Goal: Task Accomplishment & Management: Use online tool/utility

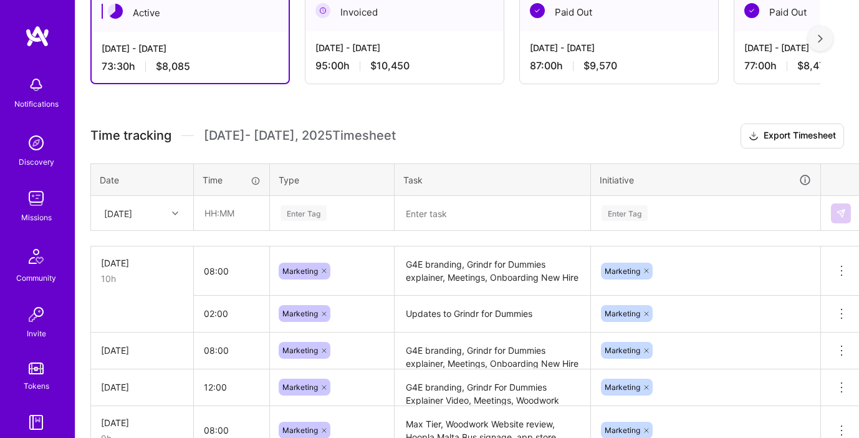
scroll to position [240, 0]
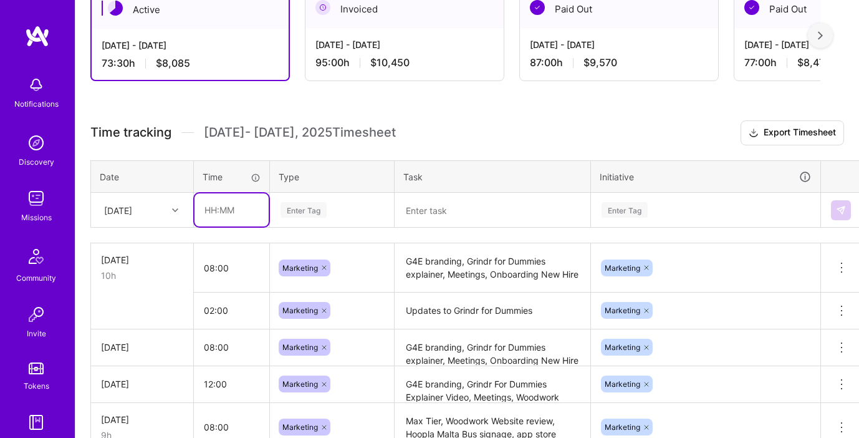
click at [226, 211] on input "text" at bounding box center [232, 209] width 74 height 33
type input "08:00"
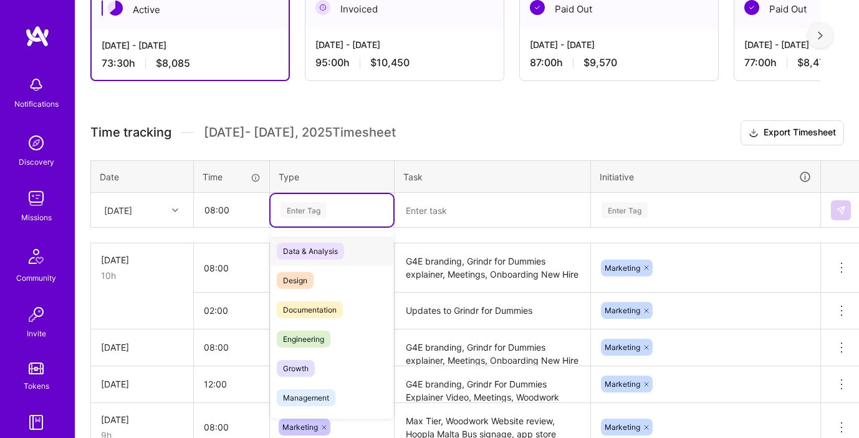
click at [299, 208] on div "Enter Tag" at bounding box center [304, 209] width 46 height 19
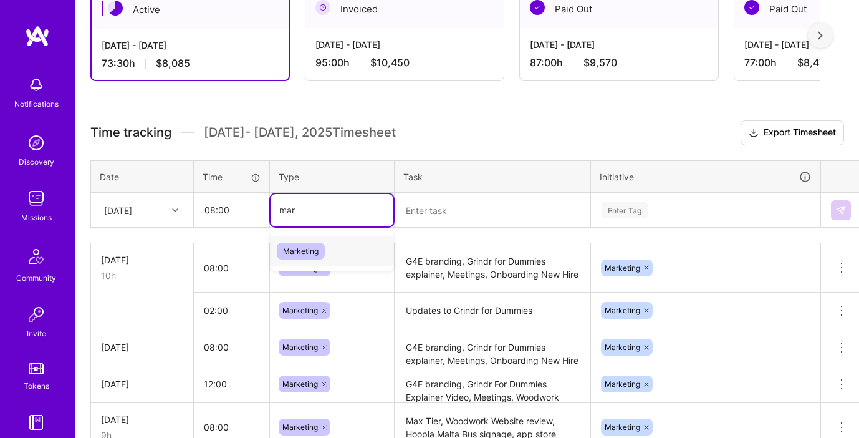
type input "mark"
click at [305, 248] on span "Marketing" at bounding box center [301, 251] width 48 height 17
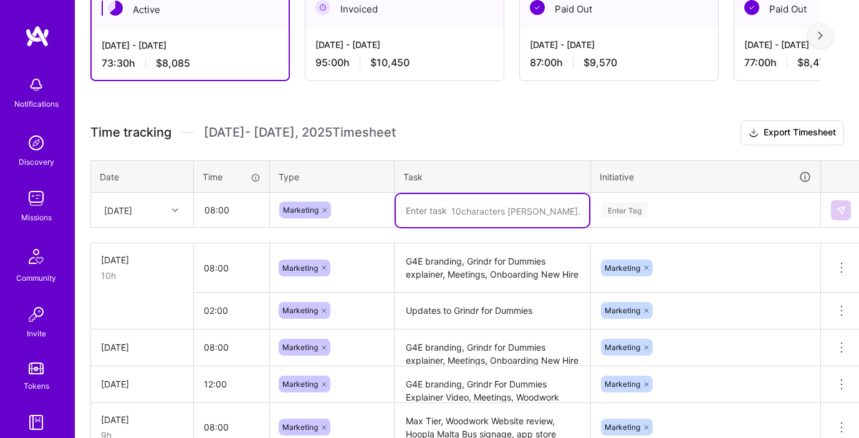
click at [451, 213] on textarea at bounding box center [492, 210] width 193 height 33
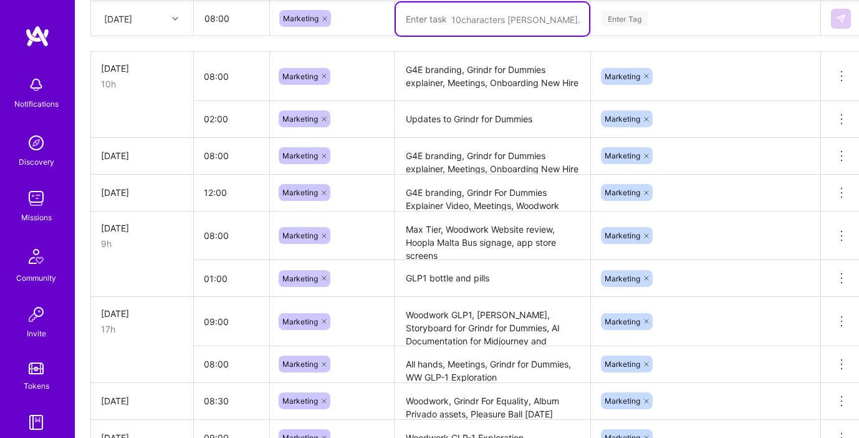
scroll to position [433, 0]
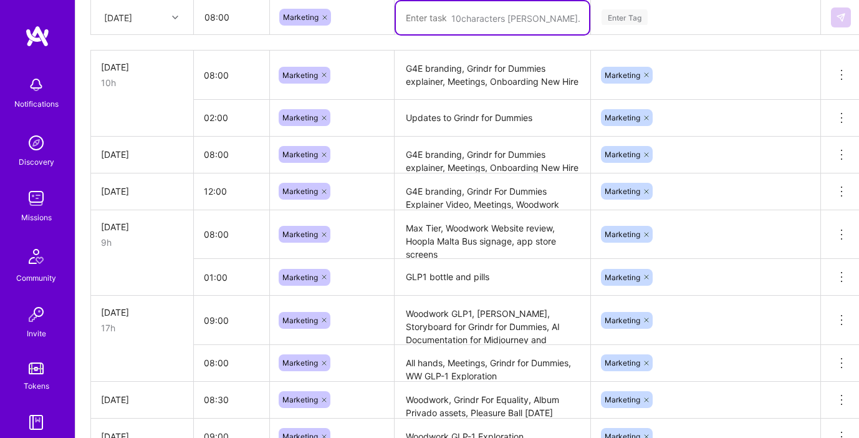
click at [454, 319] on textarea "Woodwork GLP1, [PERSON_NAME], Storyboard for Grindr for Dummies, AI Documentati…" at bounding box center [492, 320] width 193 height 47
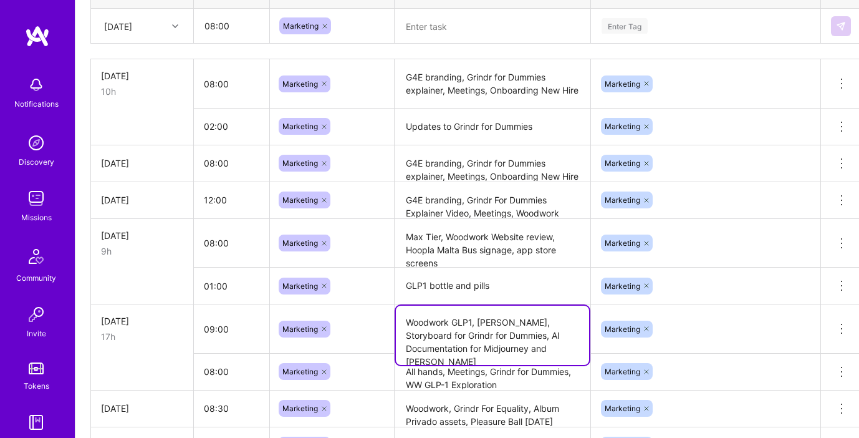
scroll to position [423, 0]
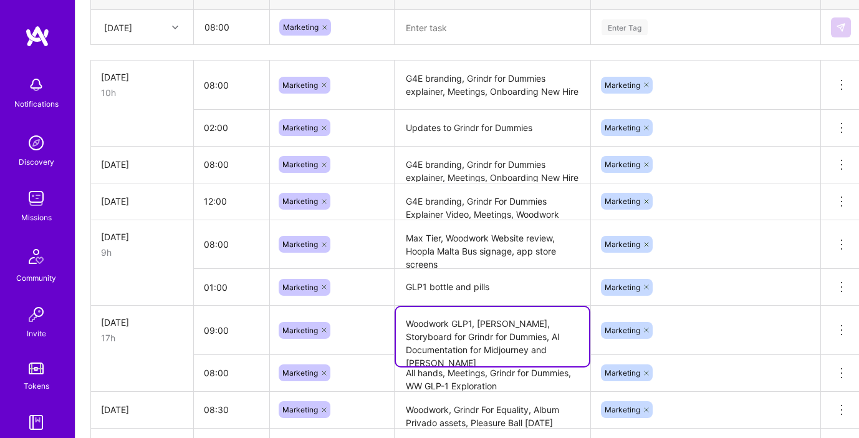
click at [453, 322] on textarea "Woodwork GLP1, [PERSON_NAME], Storyboard for Grindr for Dummies, AI Documentati…" at bounding box center [492, 336] width 193 height 59
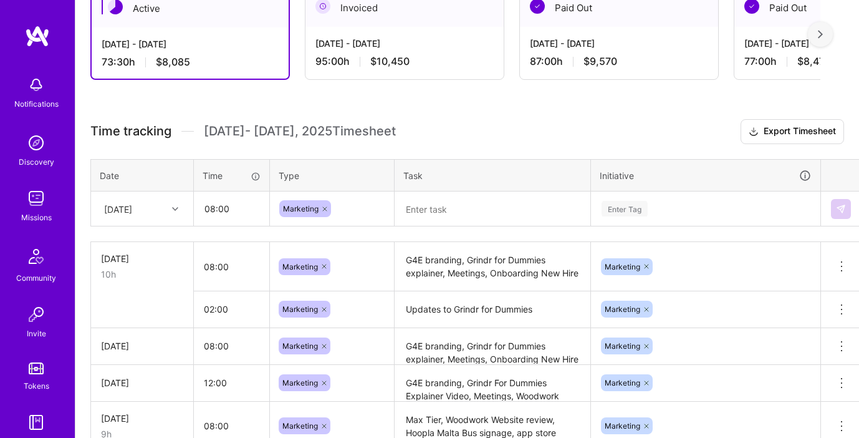
scroll to position [241, 0]
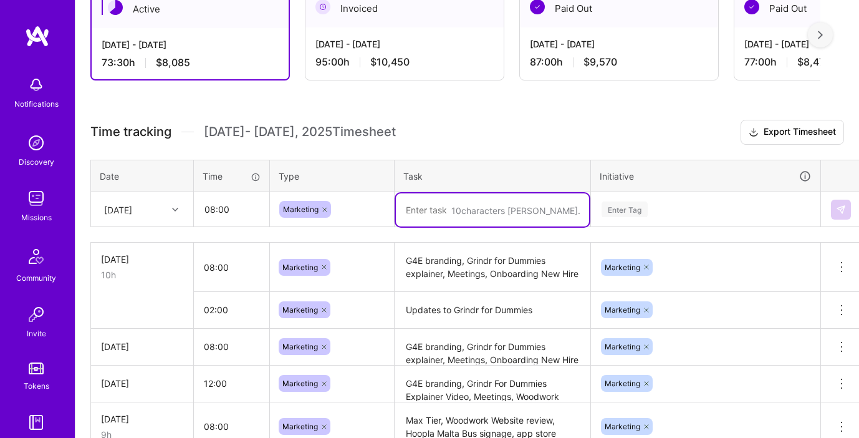
click at [447, 216] on textarea at bounding box center [492, 209] width 193 height 33
paste textarea "Woodwork GLP1, [PERSON_NAME], Storyboard for Grindr for Dummies, AI Documentati…"
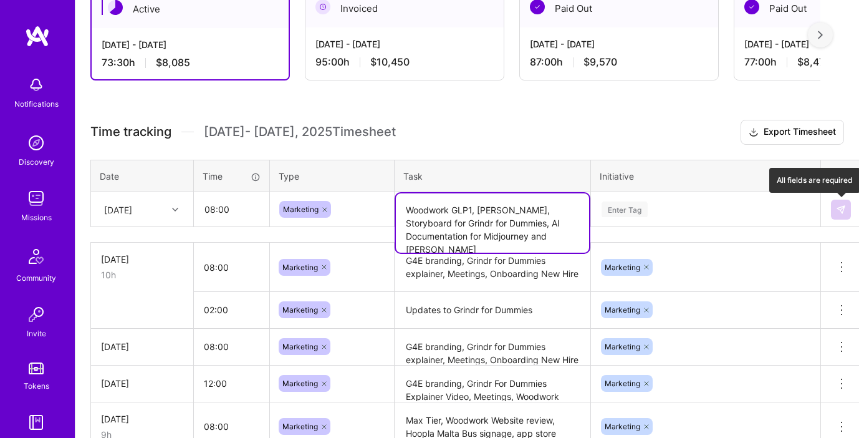
type textarea "Woodwork GLP1, [PERSON_NAME], Storyboard for Grindr for Dummies, AI Documentati…"
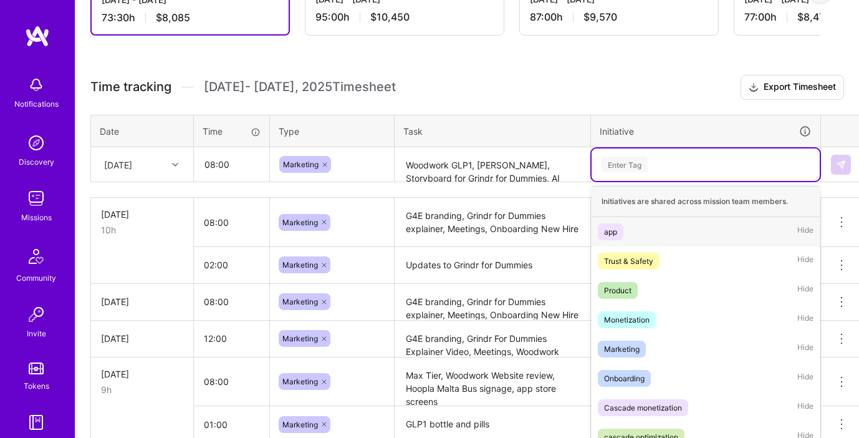
click at [729, 181] on div "option app focused, 1 of 9. 9 results available. Use Up and Down to choose opti…" at bounding box center [706, 164] width 228 height 32
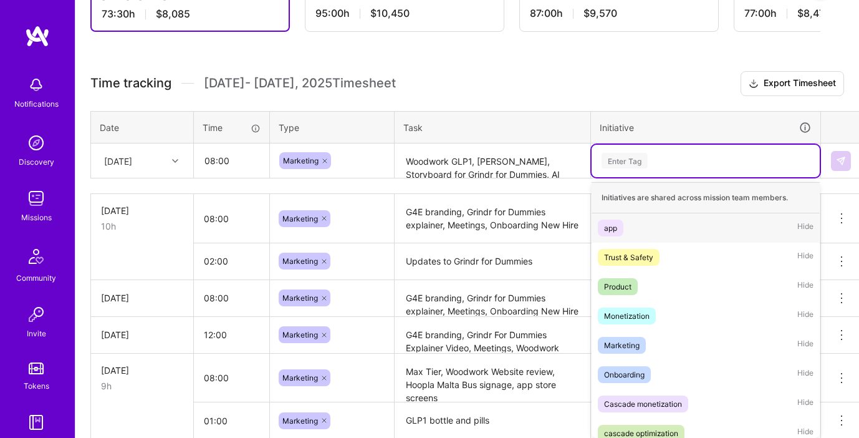
scroll to position [294, 0]
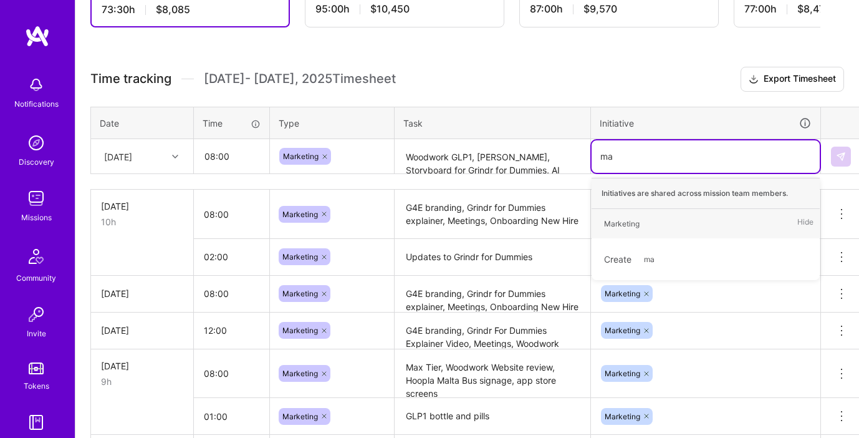
type input "mar"
click at [647, 218] on div "Marketing Hide" at bounding box center [706, 223] width 228 height 29
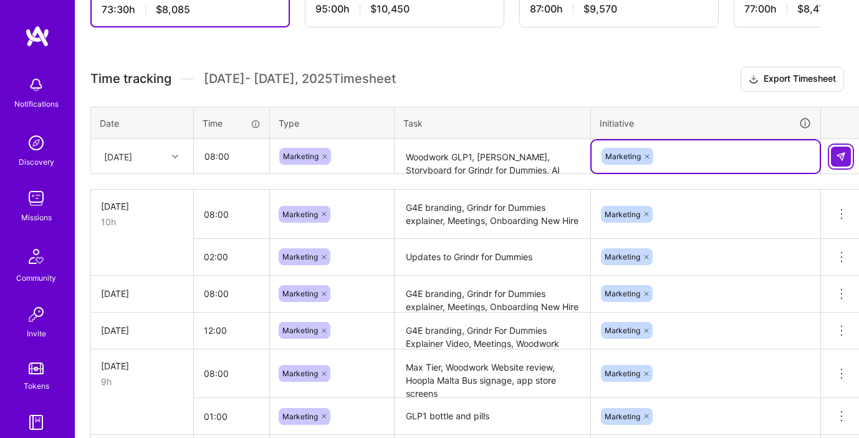
click at [848, 156] on button at bounding box center [841, 157] width 20 height 20
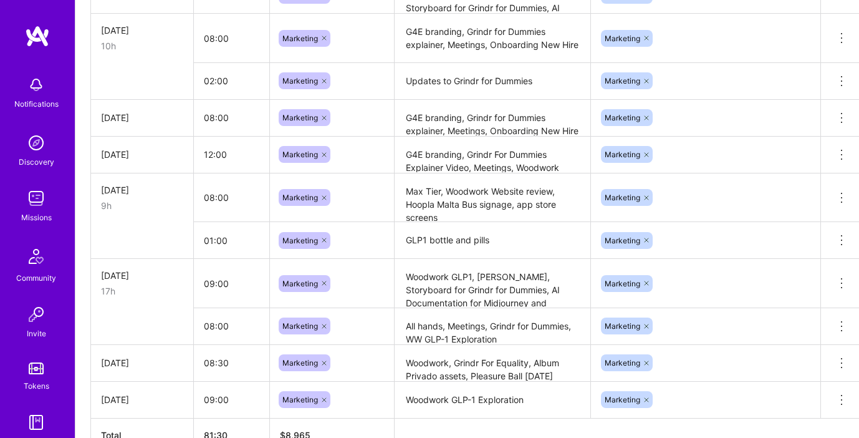
scroll to position [500, 0]
